Goal: Find specific page/section: Find specific page/section

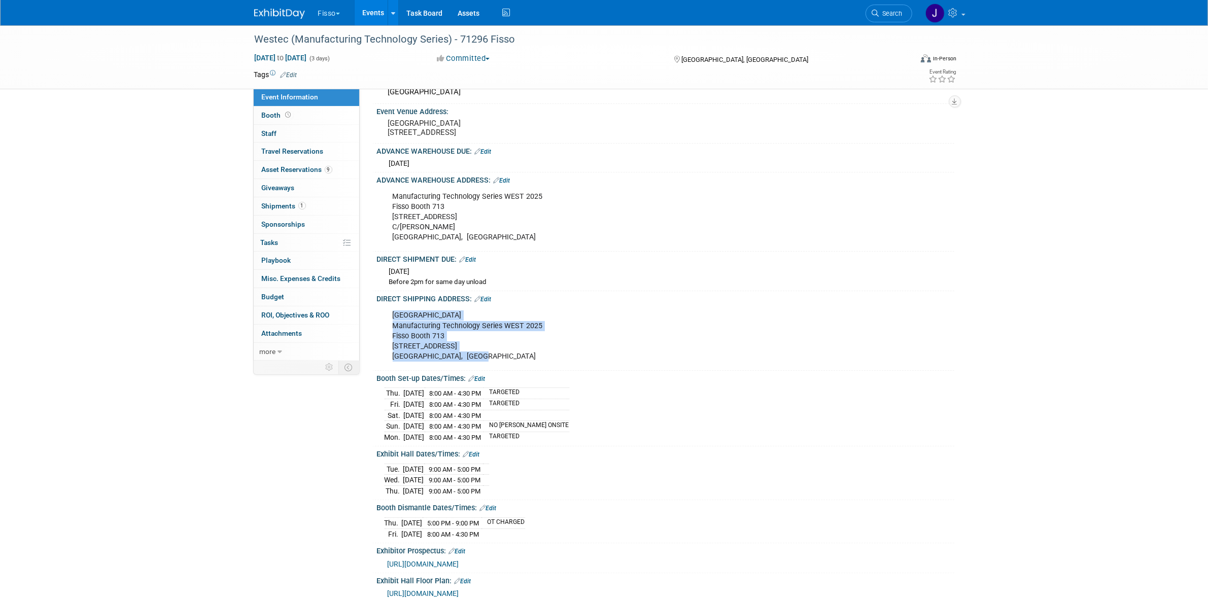
click at [428, 327] on div "Anaheim Convention Center Manufacturing Technology Series WEST 2025 Fisso Booth…" at bounding box center [614, 335] width 457 height 61
click at [407, 330] on div "Anaheim Convention Center Manufacturing Technology Series WEST 2025 Fisso Booth…" at bounding box center [614, 335] width 457 height 61
copy div "Manufacturing Technology Series WEST 2025"
